Goal: Communication & Community: Answer question/provide support

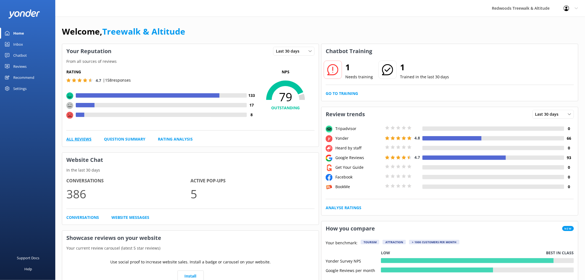
click at [82, 140] on link "All Reviews" at bounding box center [78, 139] width 25 height 6
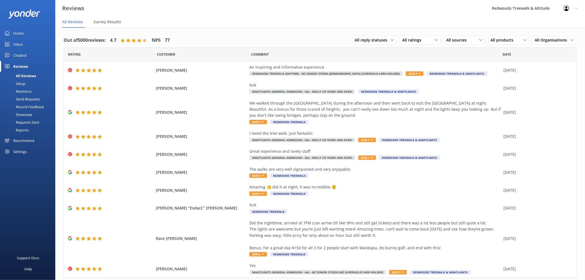
click at [22, 46] on div "Inbox" at bounding box center [18, 44] width 10 height 11
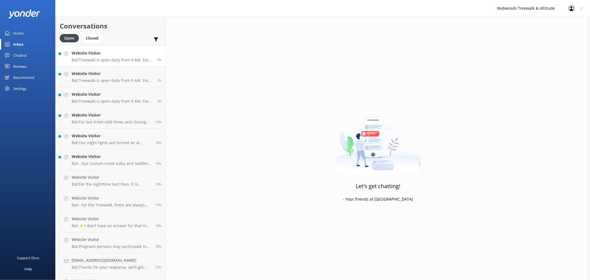
click at [100, 52] on h4 "Website Visitor" at bounding box center [113, 53] width 82 height 6
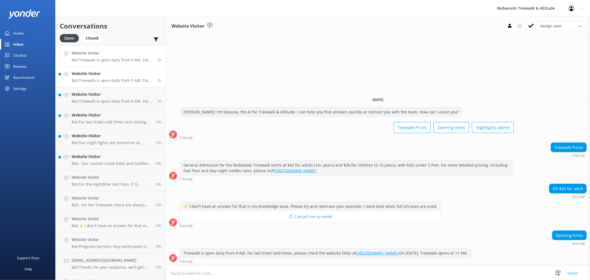
click at [112, 77] on div "Website Visitor Bot: Treewalk is open daily from 9 AM. For last ticket sold tim…" at bounding box center [113, 77] width 82 height 12
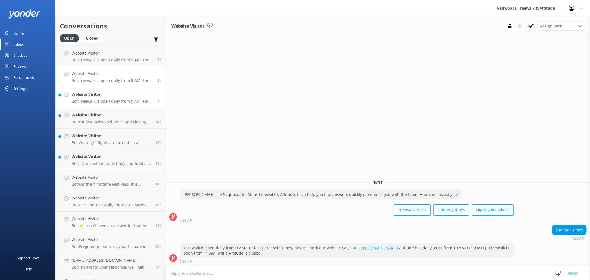
click at [111, 97] on h4 "Website Visitor" at bounding box center [113, 94] width 82 height 6
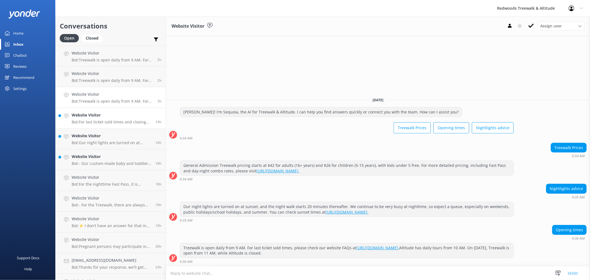
click at [113, 118] on h4 "Website Visitor" at bounding box center [112, 115] width 80 height 6
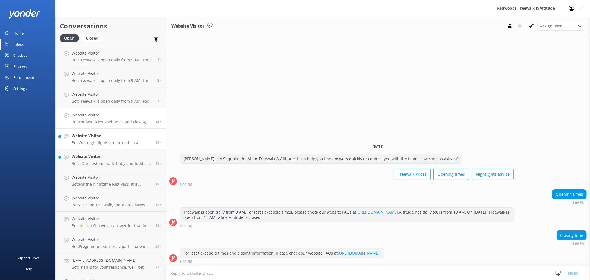
click at [113, 136] on h4 "Website Visitor" at bounding box center [112, 136] width 80 height 6
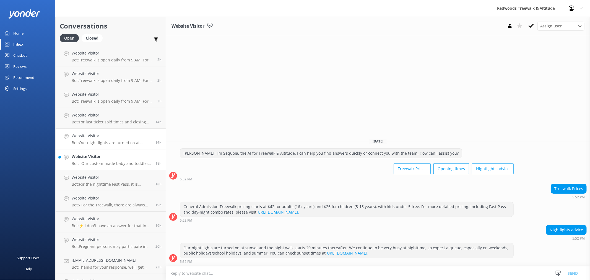
click at [102, 163] on p "Bot: - Our custom-made baby and toddler strollers are available on a first-come…" at bounding box center [112, 163] width 80 height 5
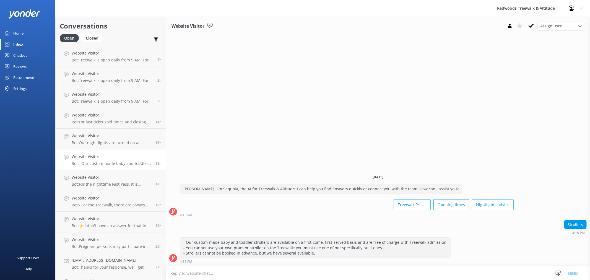
click at [28, 33] on link "Home" at bounding box center [27, 33] width 55 height 11
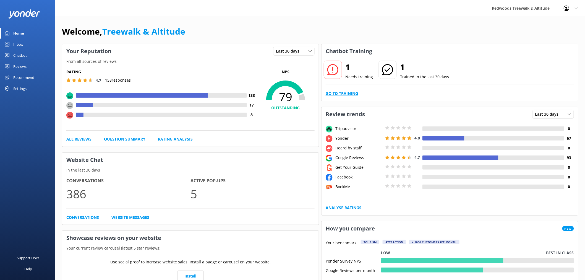
click at [333, 93] on link "Go to Training" at bounding box center [342, 93] width 32 height 6
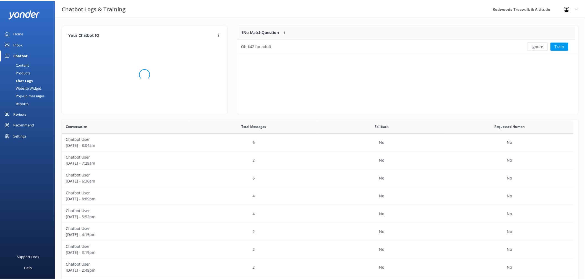
scroll to position [189, 512]
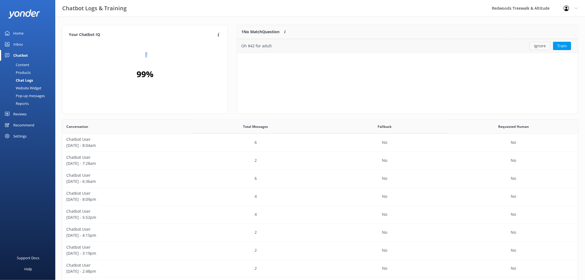
click at [540, 43] on button "Ignore" at bounding box center [540, 46] width 21 height 8
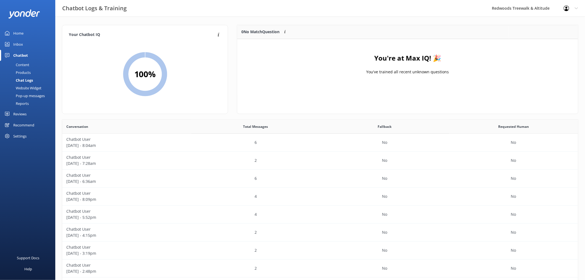
click at [21, 35] on div "Home" at bounding box center [18, 33] width 10 height 11
